Goal: Task Accomplishment & Management: Manage account settings

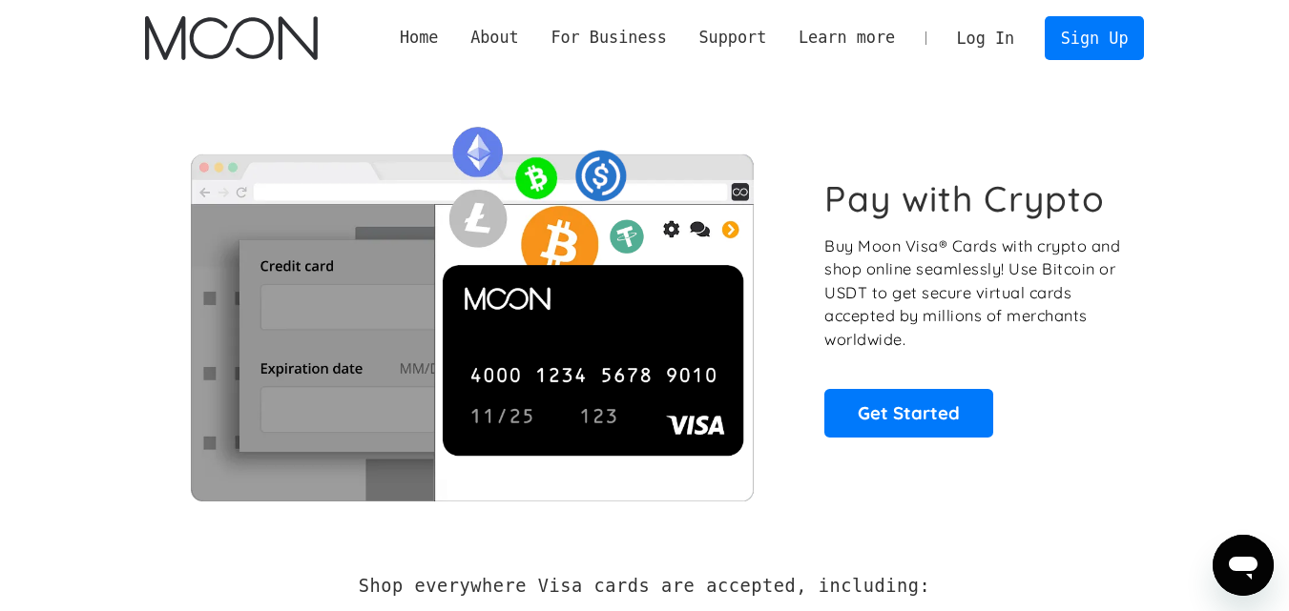
click at [1009, 43] on link "Log In" at bounding box center [986, 38] width 90 height 42
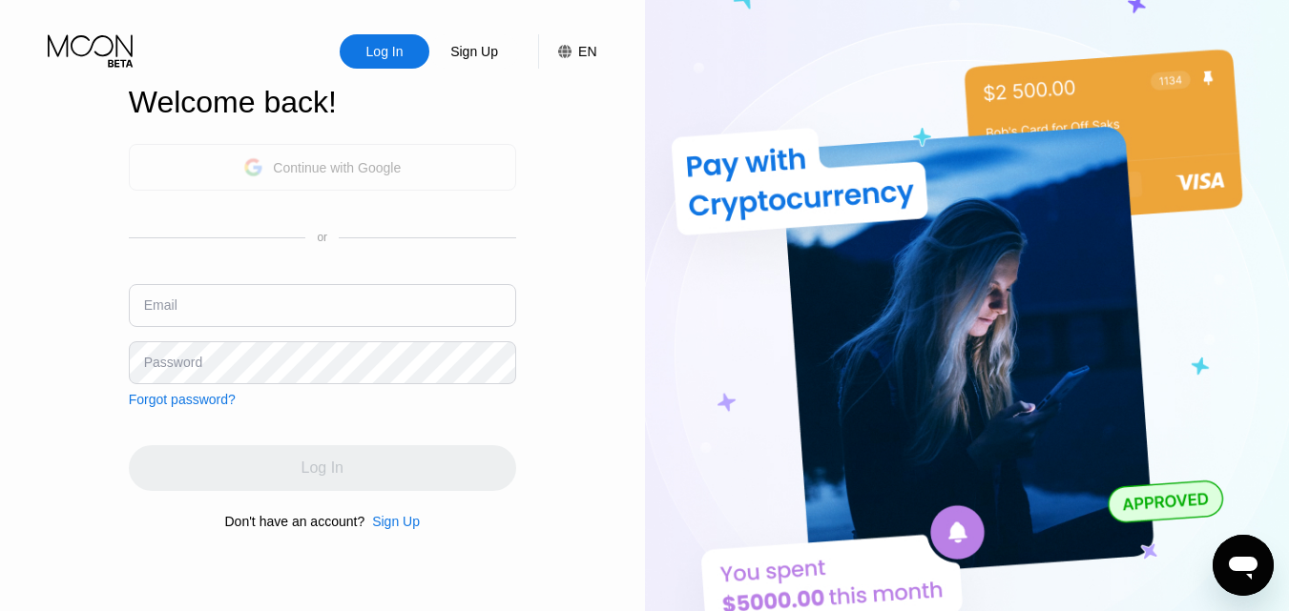
click at [395, 172] on div "Continue with Google" at bounding box center [337, 167] width 128 height 15
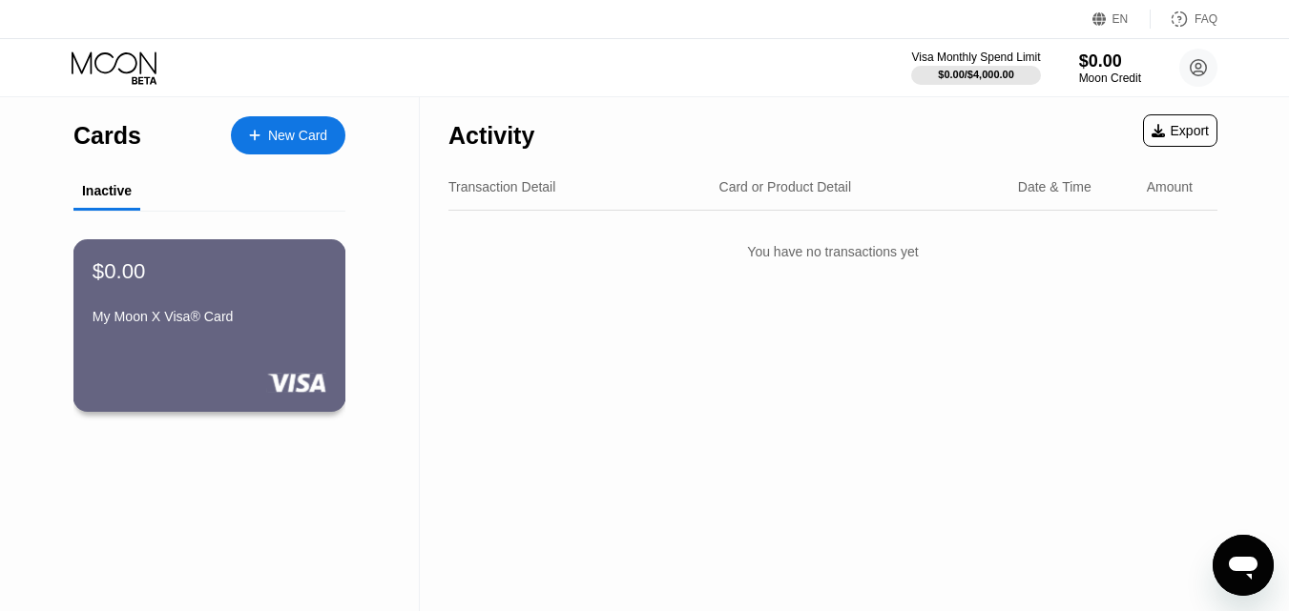
click at [258, 310] on div "$0.00 My Moon X Visa® Card" at bounding box center [210, 295] width 234 height 73
